Goal: Information Seeking & Learning: Learn about a topic

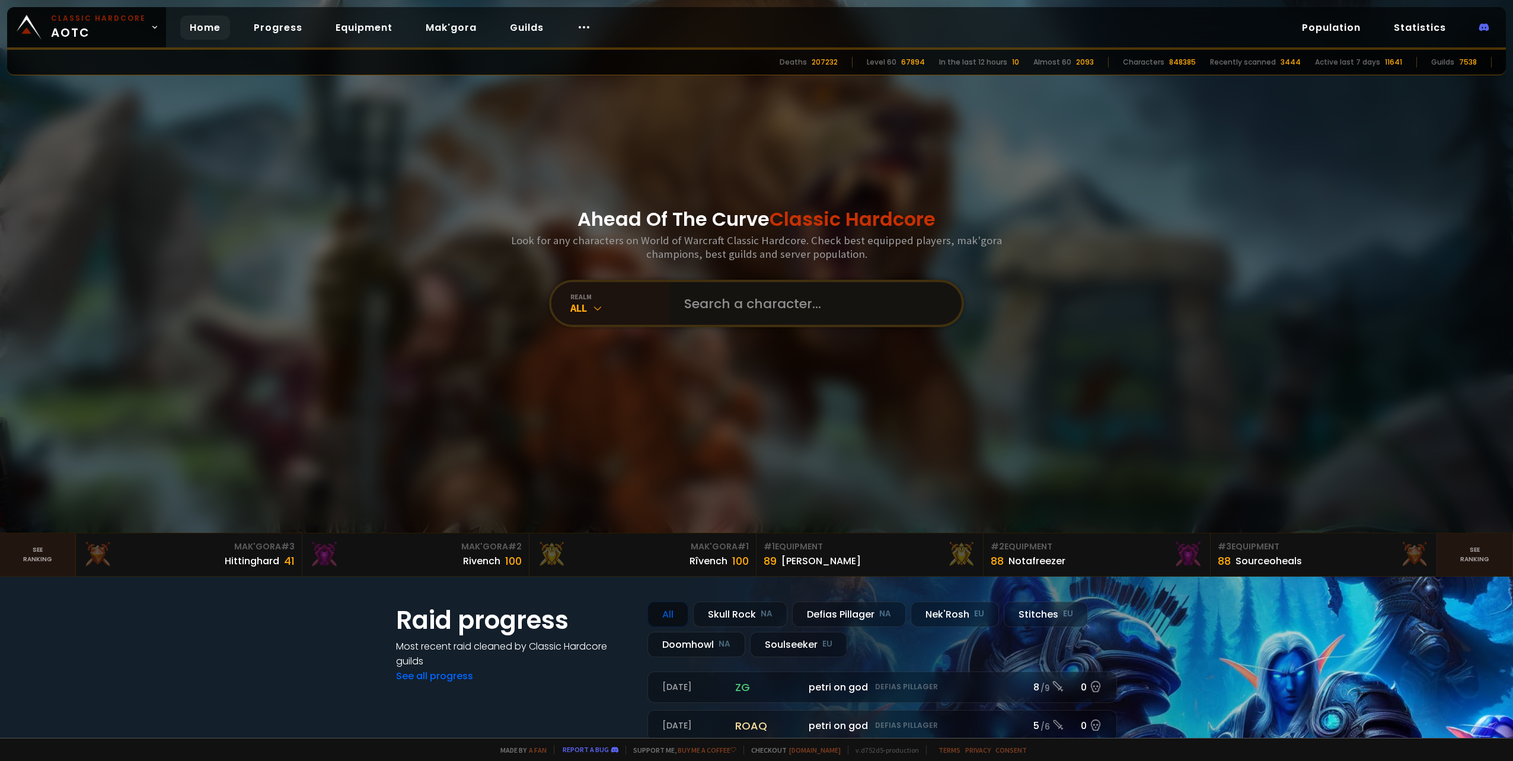
click at [715, 301] on input "text" at bounding box center [812, 303] width 270 height 43
click at [599, 307] on div "All" at bounding box center [620, 308] width 100 height 14
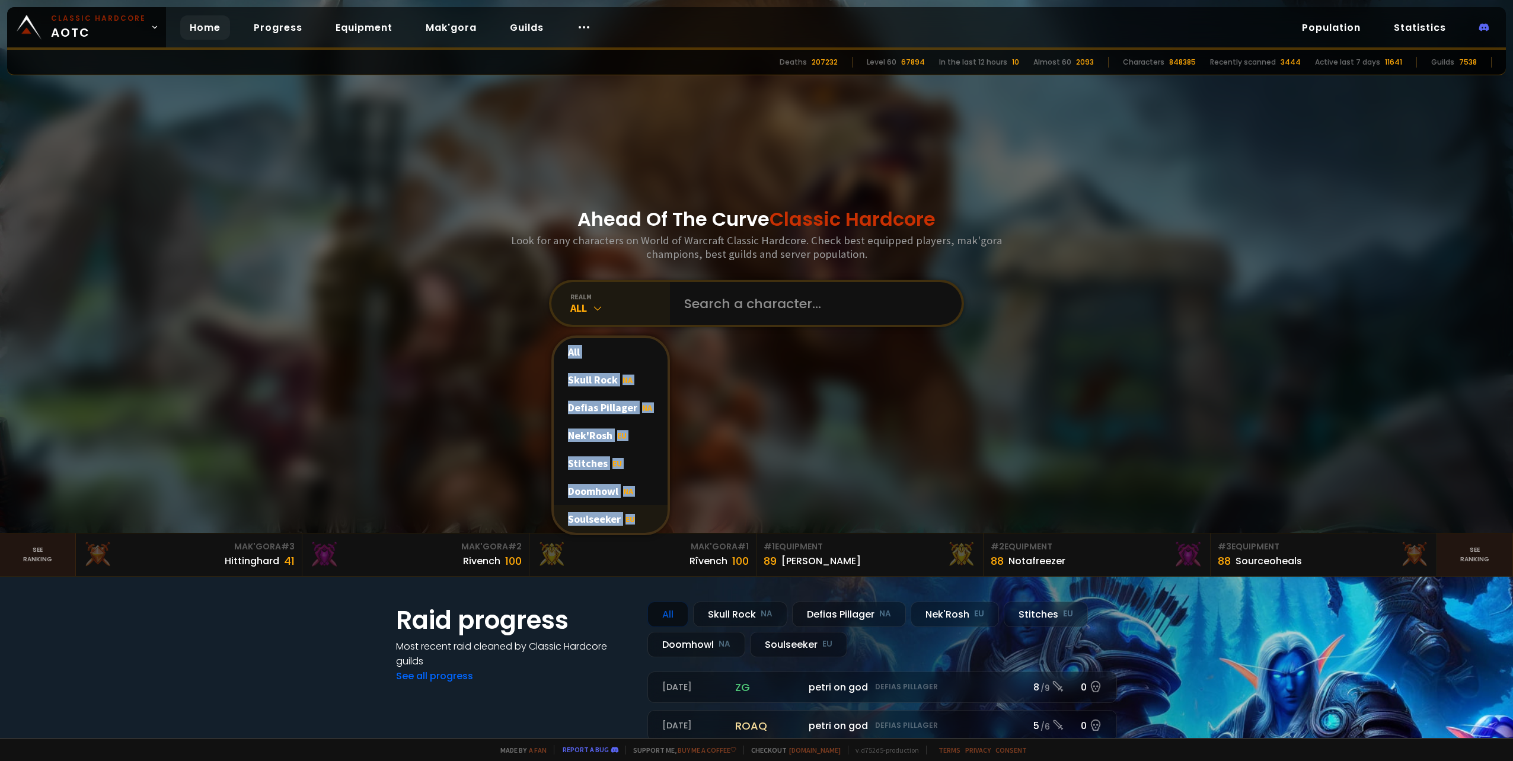
click at [589, 519] on div "Soulseeker EU" at bounding box center [611, 519] width 114 height 28
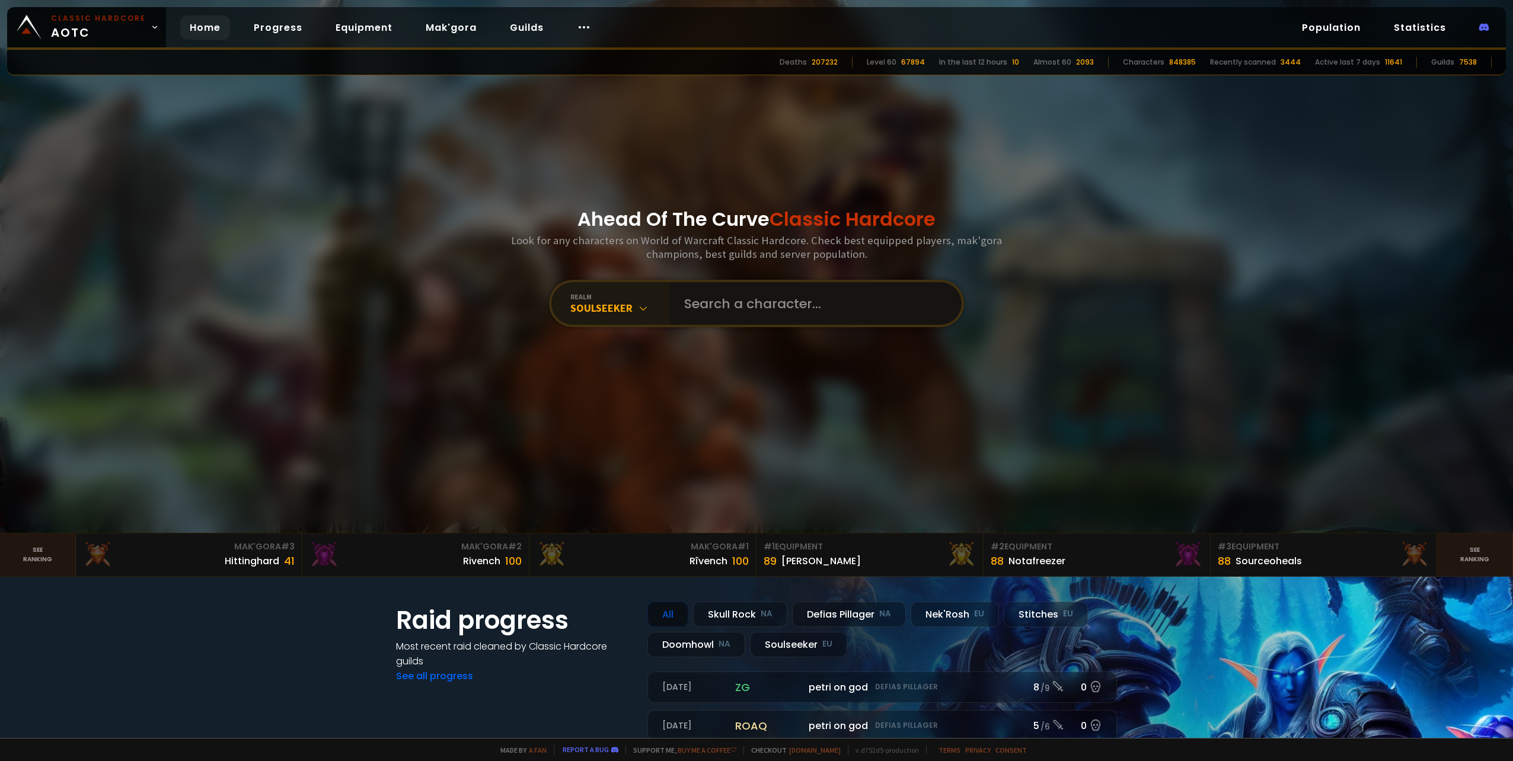
click at [734, 303] on input "text" at bounding box center [812, 303] width 270 height 43
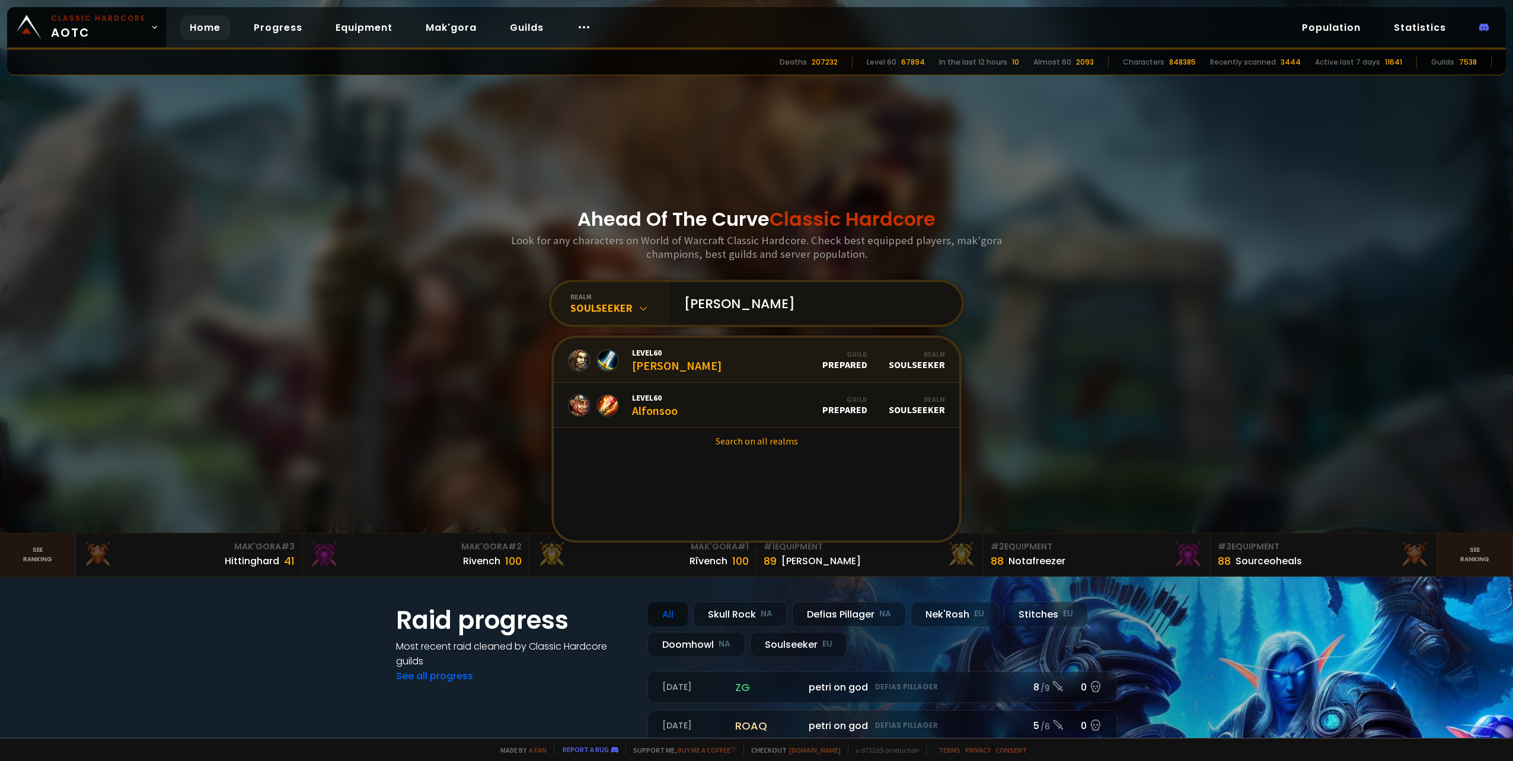
type input "[PERSON_NAME]"
click at [655, 362] on div "Level 60 [PERSON_NAME]" at bounding box center [677, 359] width 90 height 25
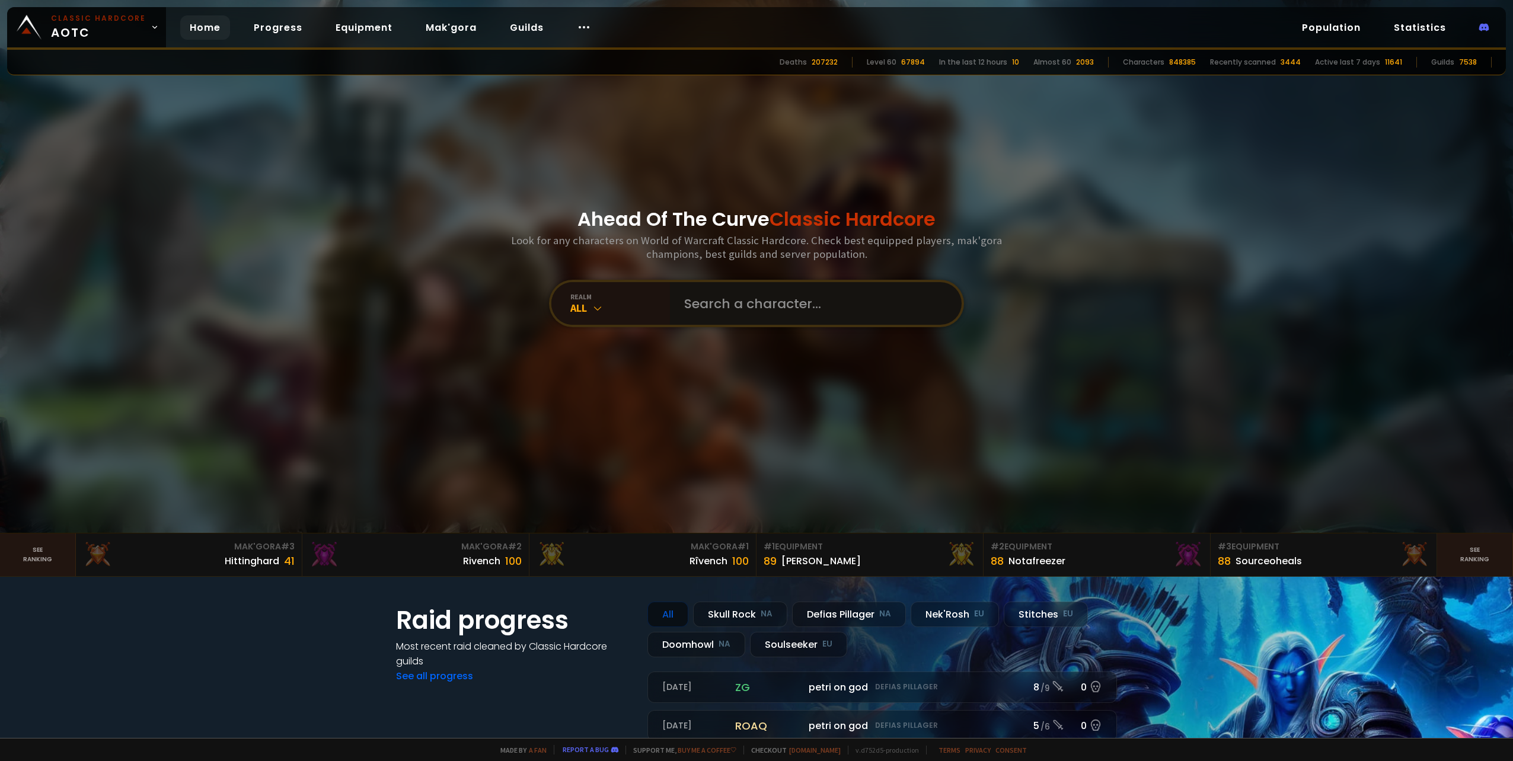
click at [708, 308] on input "text" at bounding box center [812, 303] width 270 height 43
click at [606, 308] on div "All" at bounding box center [620, 308] width 100 height 14
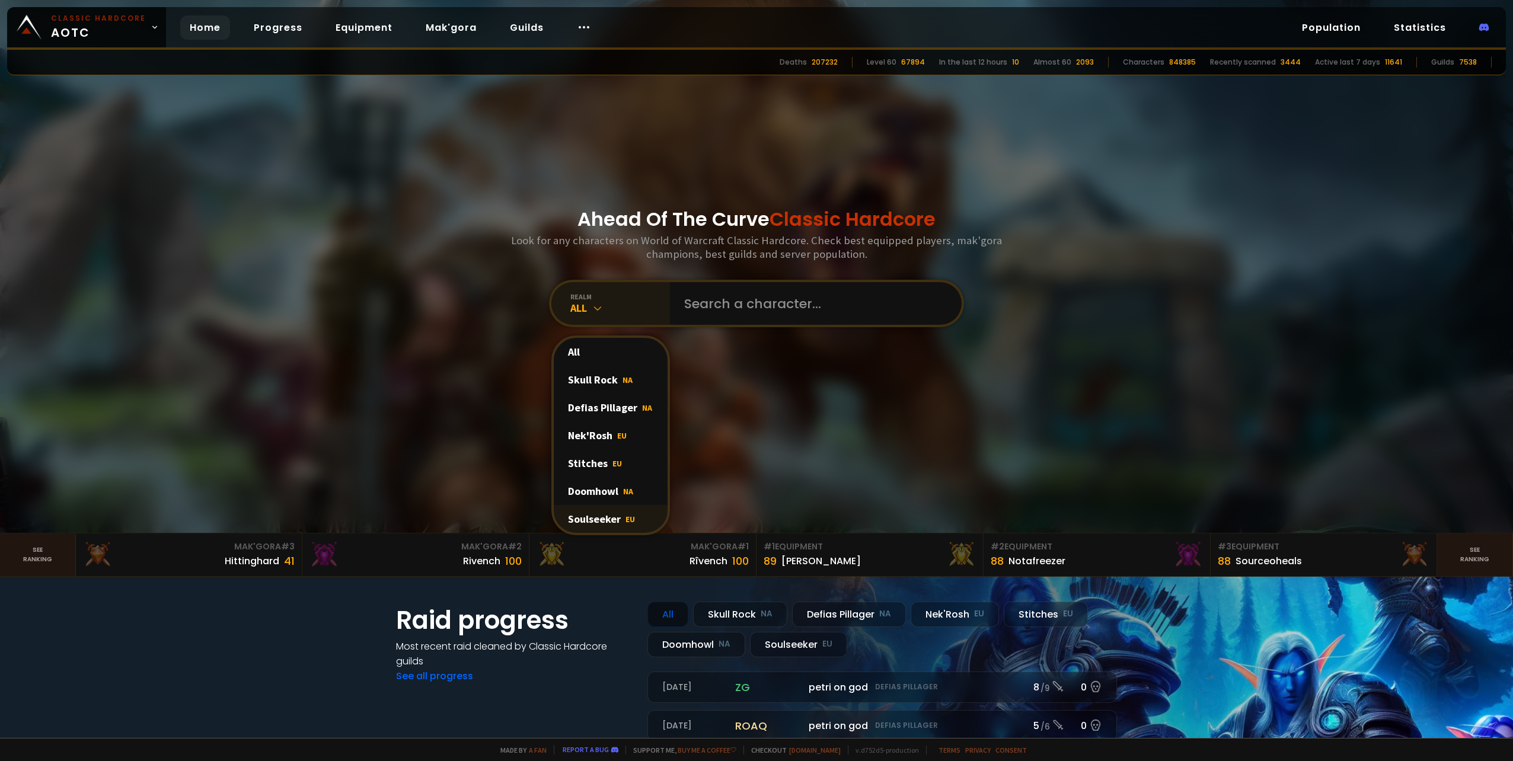
click at [589, 522] on div "Soulseeker EU" at bounding box center [611, 519] width 114 height 28
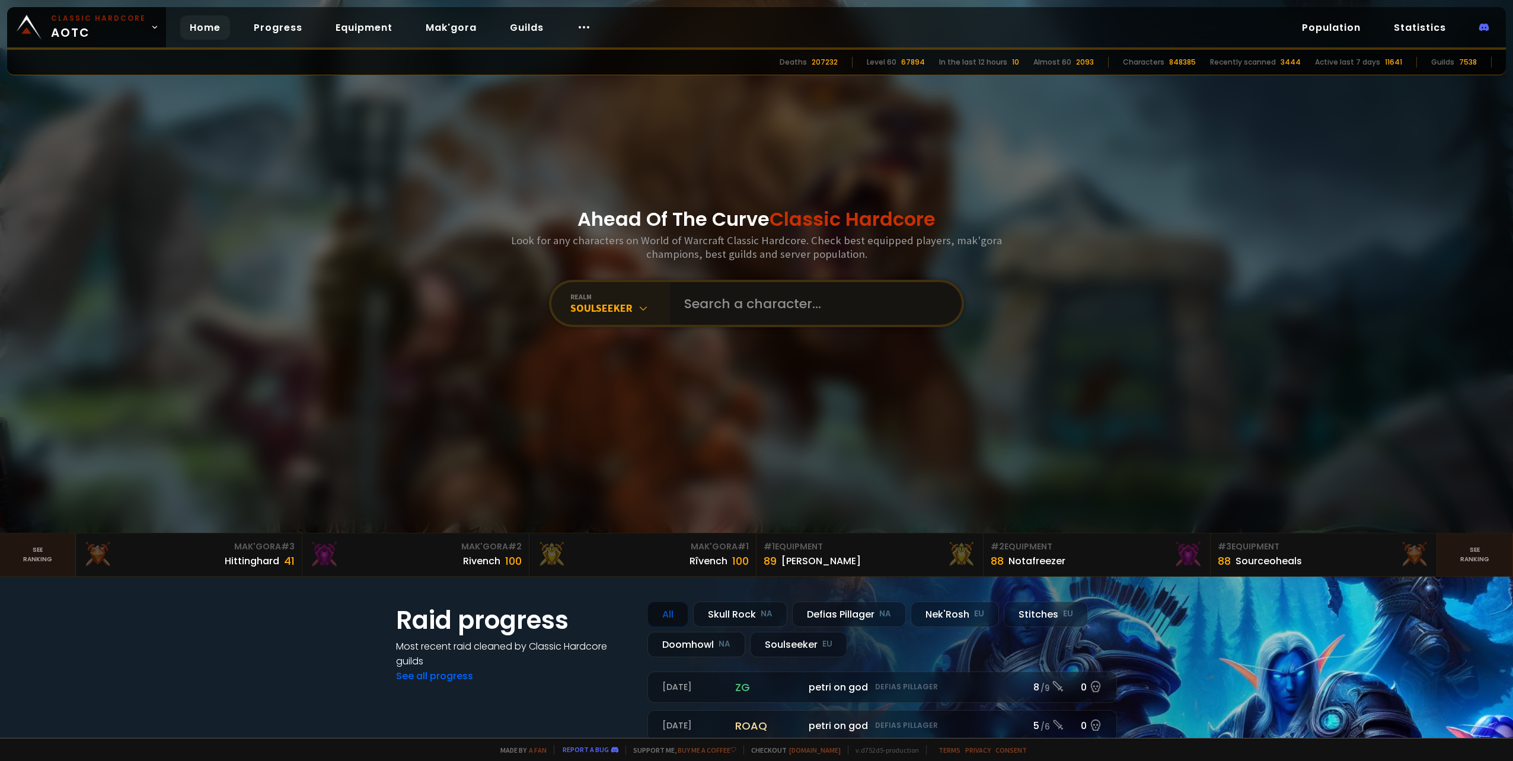
click at [717, 321] on input "text" at bounding box center [812, 303] width 270 height 43
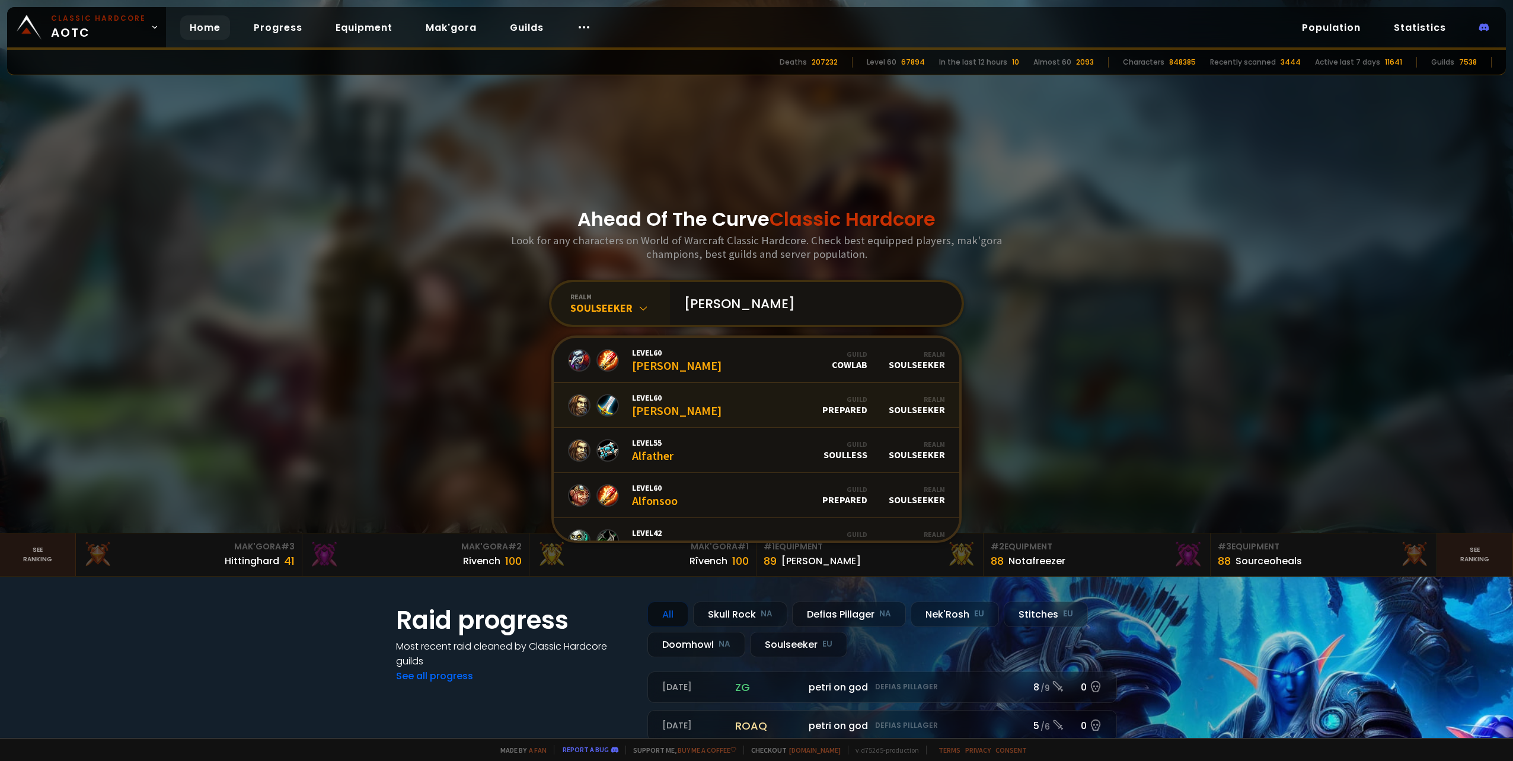
type input "[PERSON_NAME]"
click at [654, 408] on div "Level 60 [PERSON_NAME]" at bounding box center [677, 404] width 90 height 25
